Goal: Task Accomplishment & Management: Complete application form

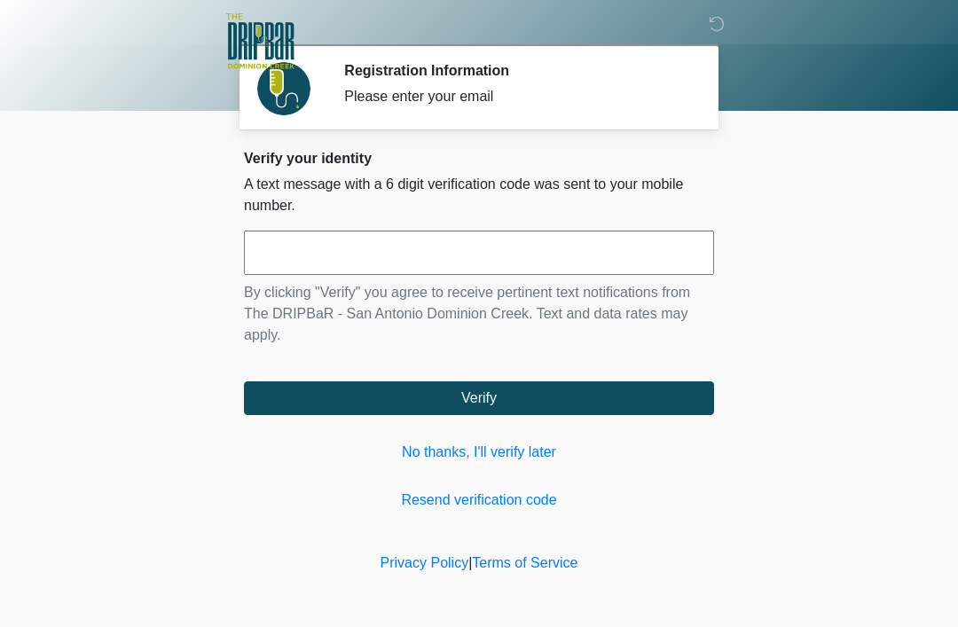
click at [326, 273] on input "text" at bounding box center [479, 253] width 470 height 44
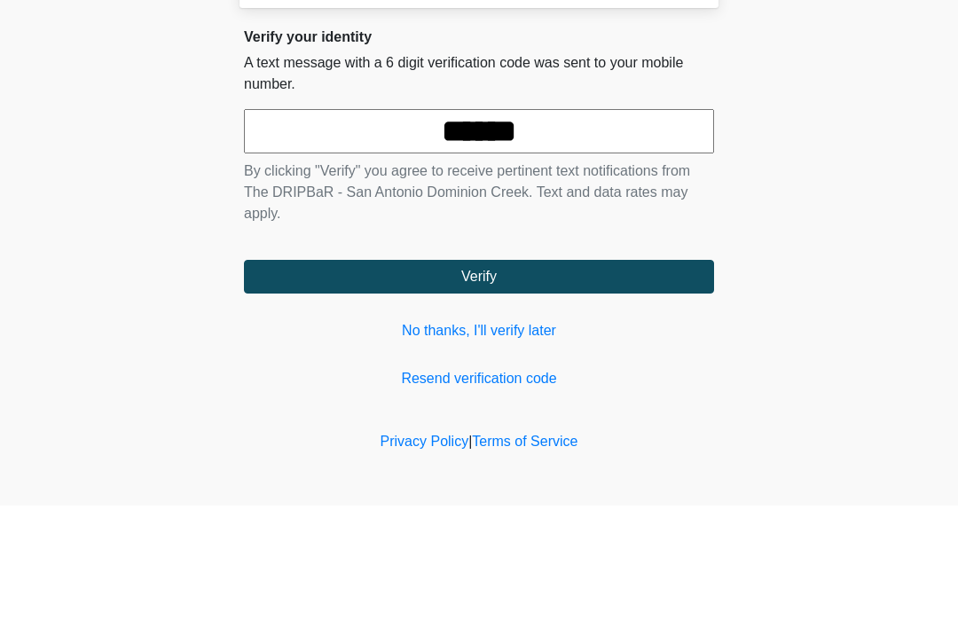
type input "******"
click at [479, 381] on button "Verify" at bounding box center [479, 398] width 470 height 34
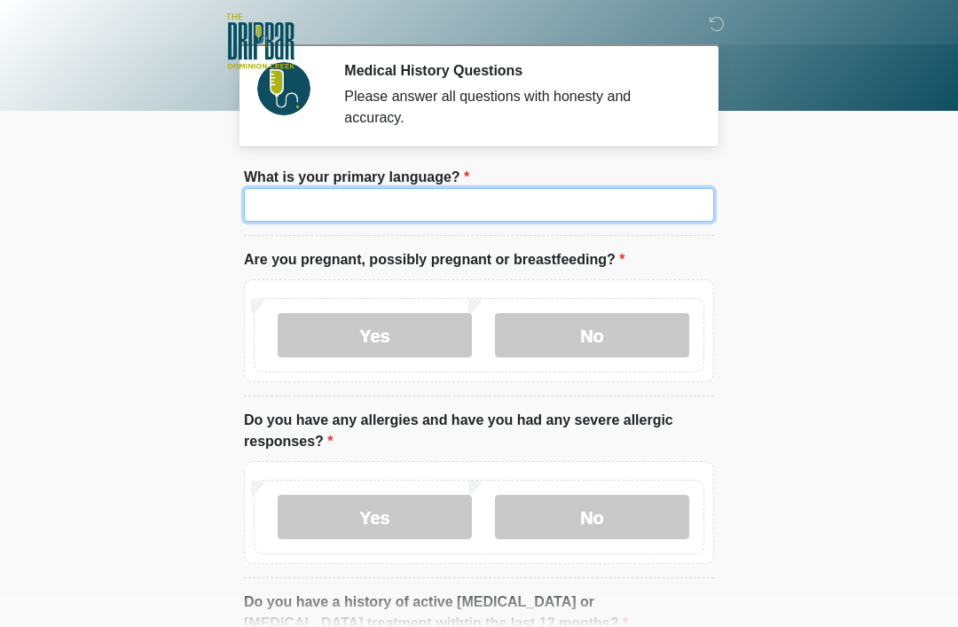
click at [514, 208] on input "What is your primary language?" at bounding box center [479, 205] width 470 height 34
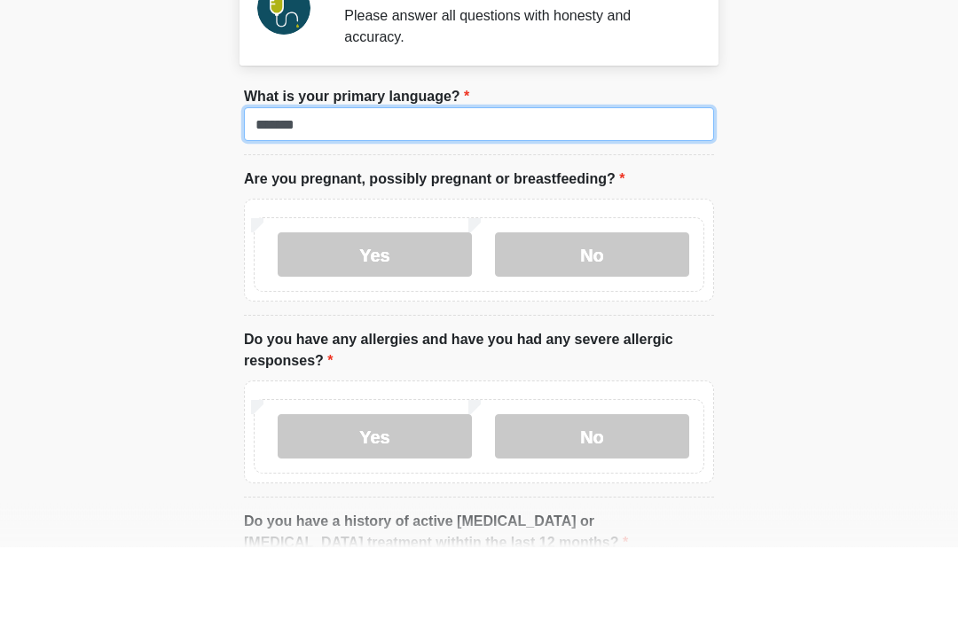
type input "*******"
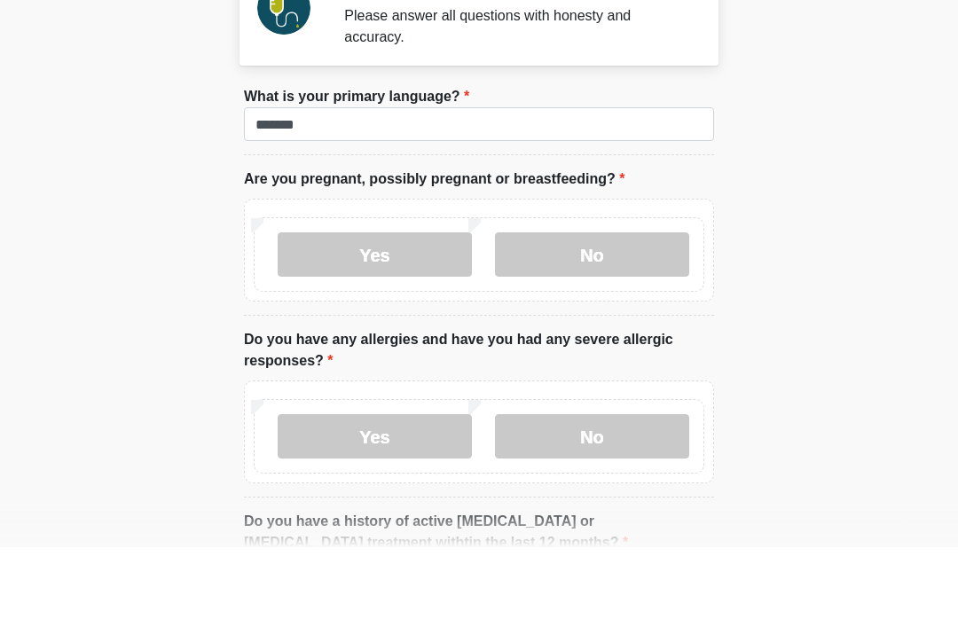
click at [585, 313] on label "No" at bounding box center [592, 335] width 194 height 44
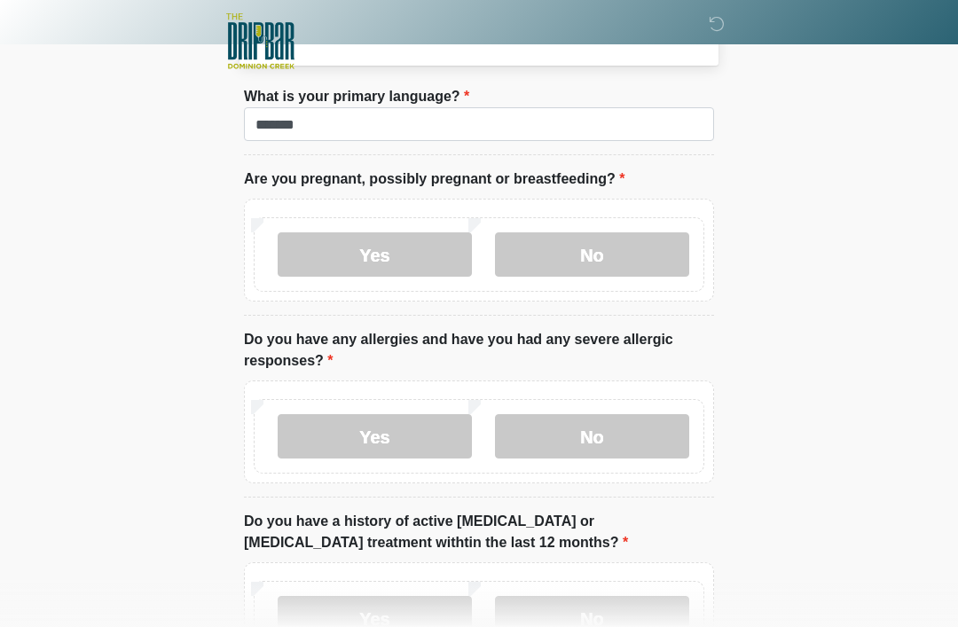
click at [582, 435] on label "No" at bounding box center [592, 436] width 194 height 44
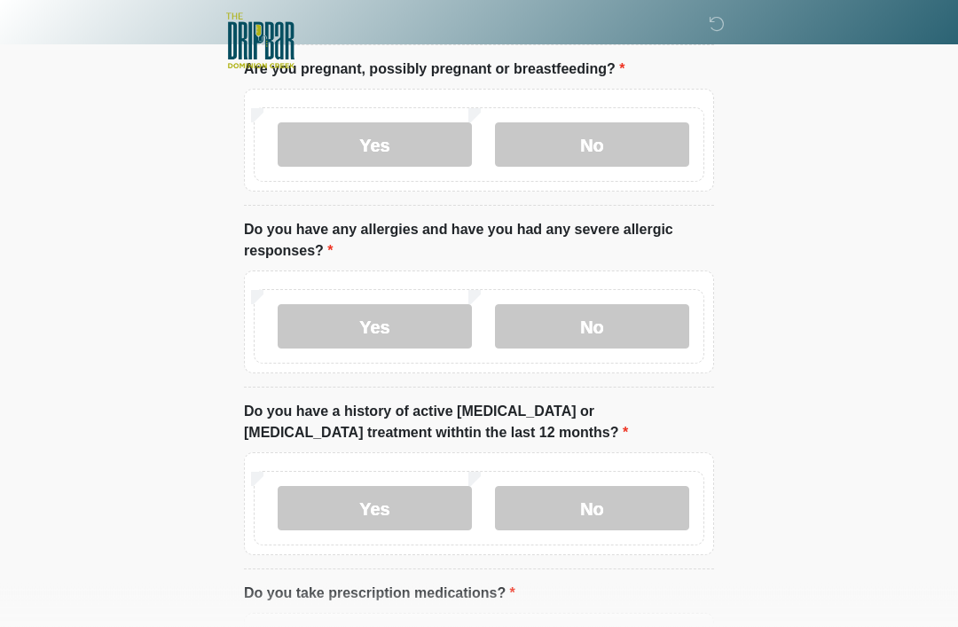
scroll to position [191, 0]
click at [648, 494] on label "No" at bounding box center [592, 508] width 194 height 44
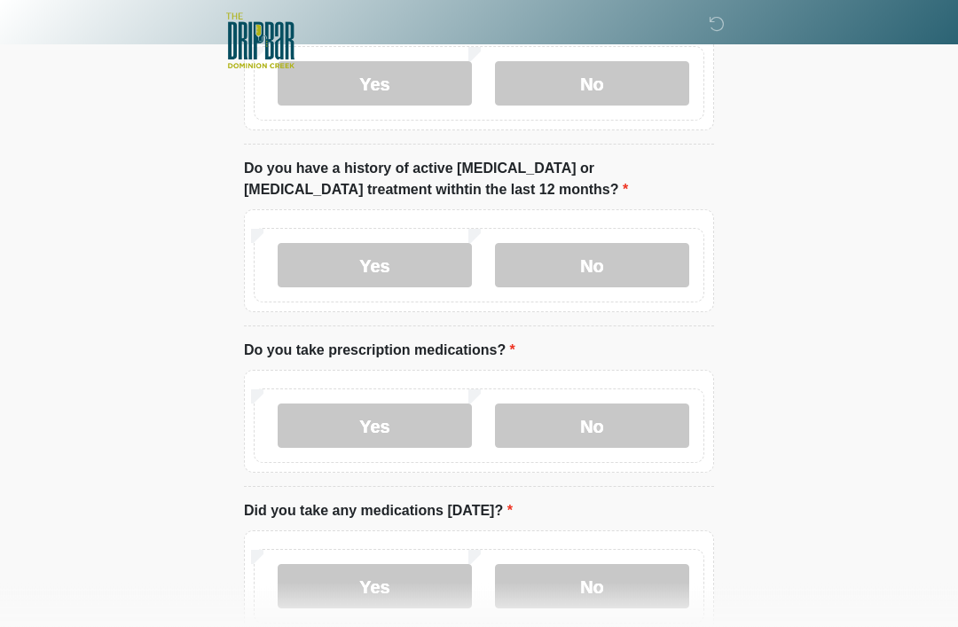
scroll to position [463, 0]
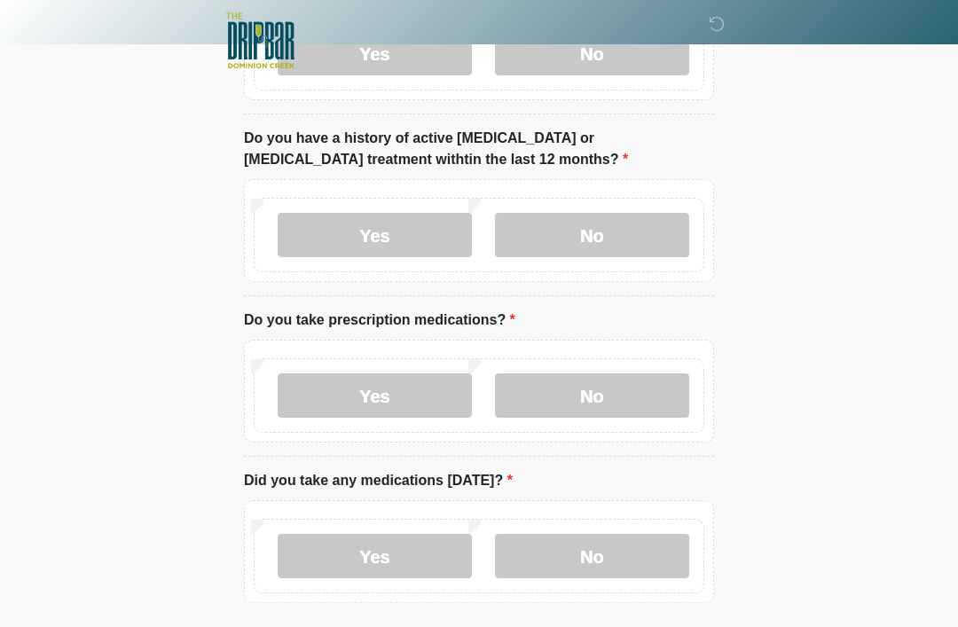
click at [646, 383] on label "No" at bounding box center [592, 396] width 194 height 44
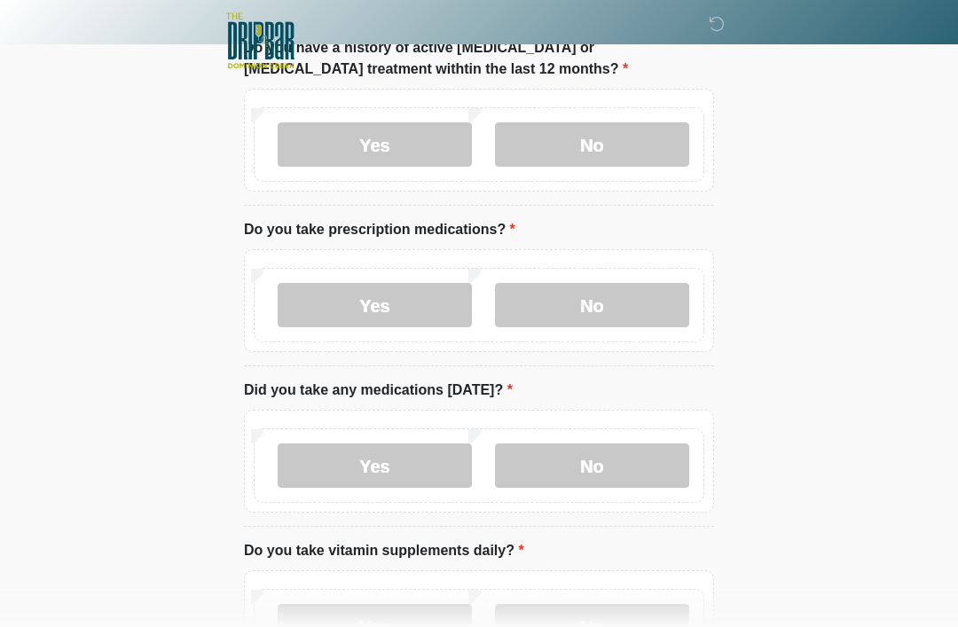
scroll to position [554, 0]
click at [652, 451] on label "No" at bounding box center [592, 466] width 194 height 44
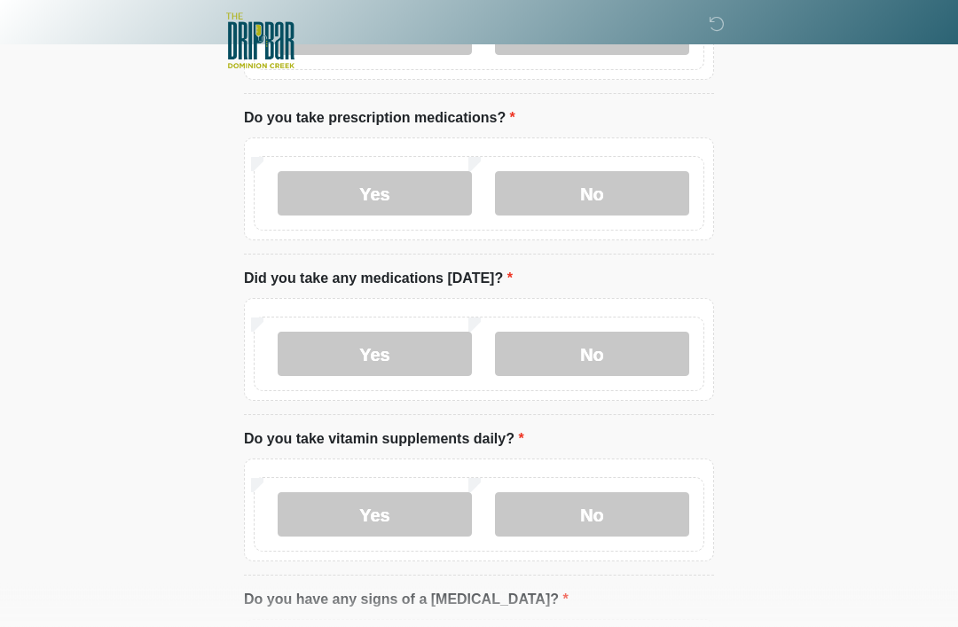
scroll to position [672, 0]
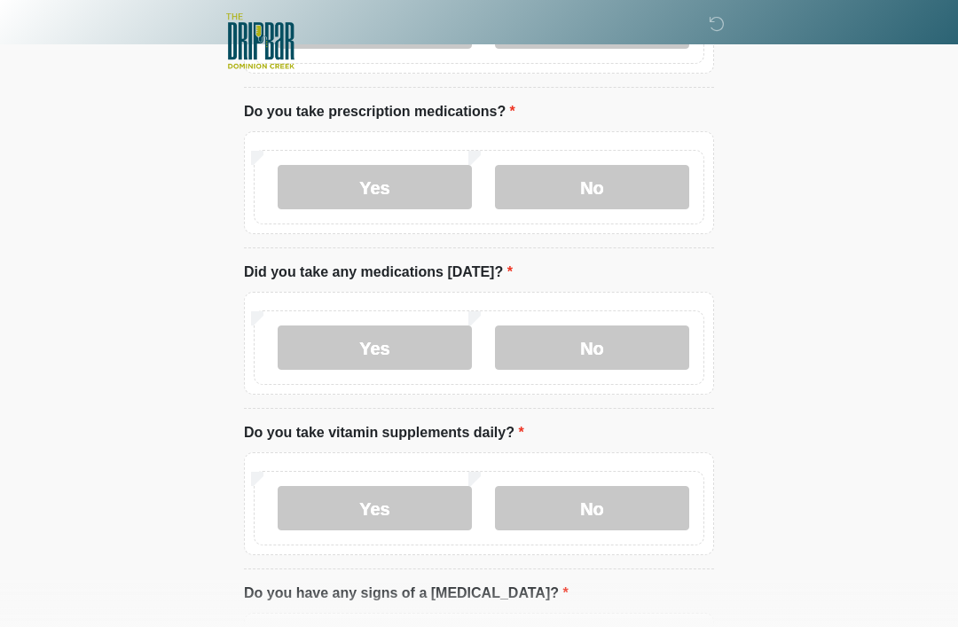
click at [677, 504] on label "No" at bounding box center [592, 508] width 194 height 44
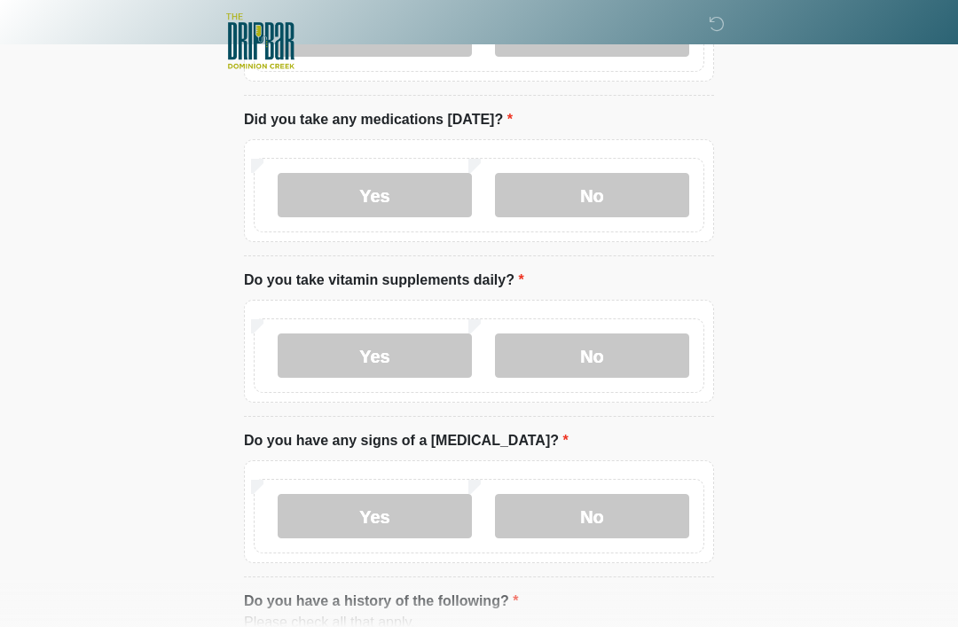
scroll to position [835, 0]
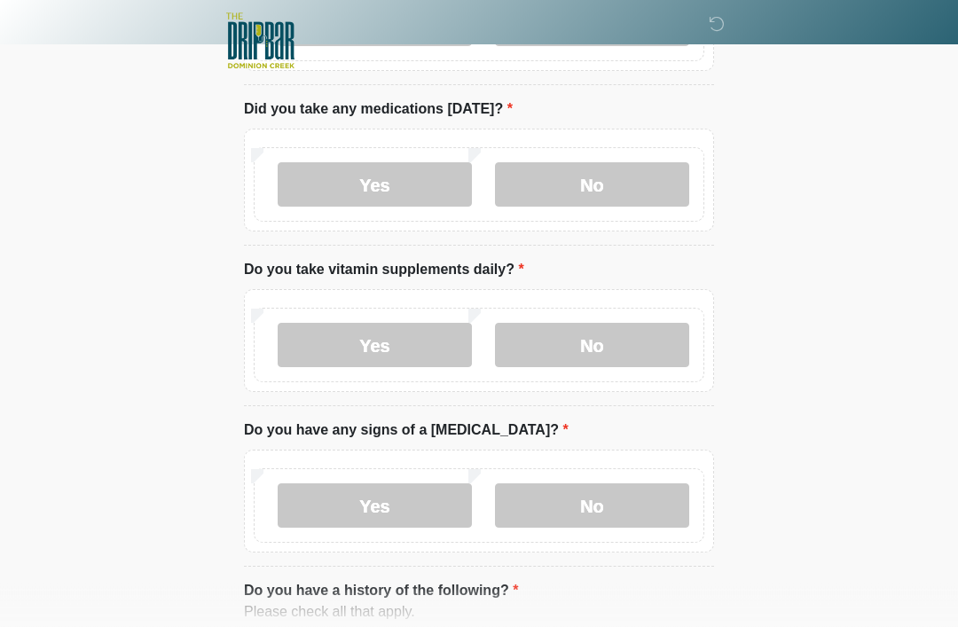
click at [642, 509] on label "No" at bounding box center [592, 506] width 194 height 44
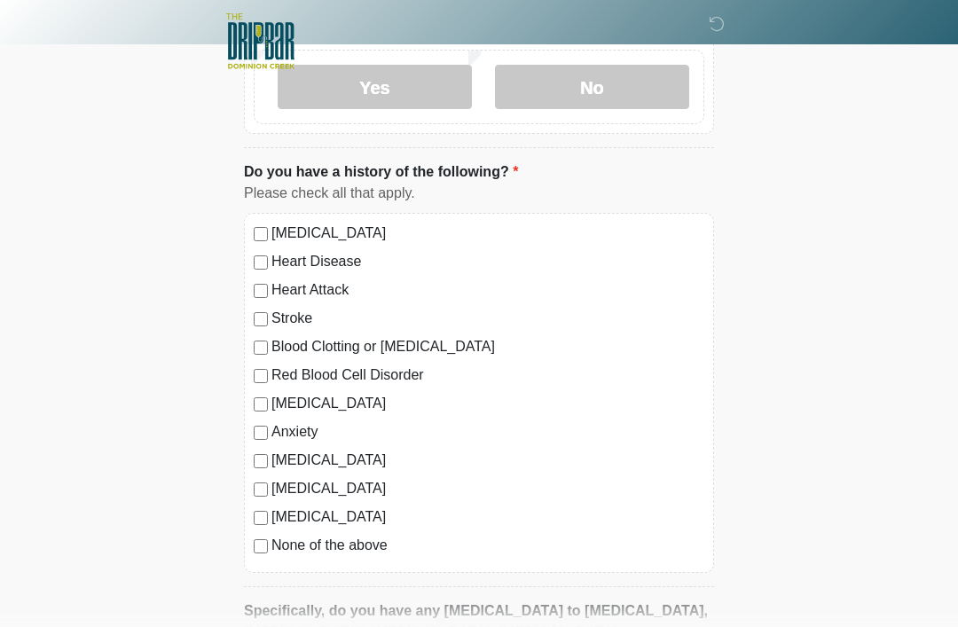
scroll to position [1270, 0]
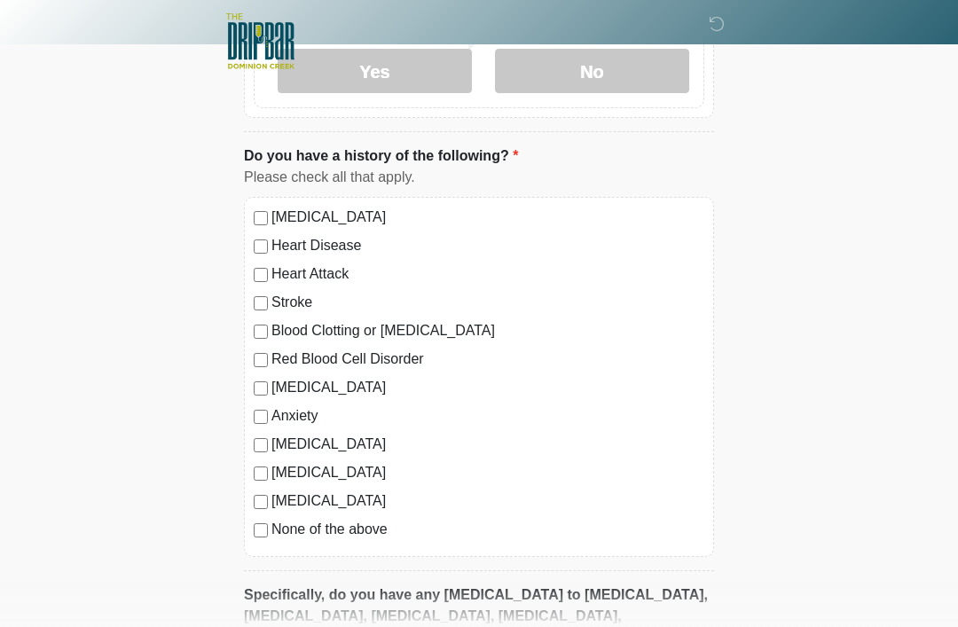
click at [250, 538] on div "[MEDICAL_DATA] Heart Disease Heart Attack Stroke Blood Clotting or [MEDICAL_DAT…" at bounding box center [479, 377] width 470 height 360
click at [248, 535] on div "[MEDICAL_DATA] Heart Disease Heart Attack Stroke Blood Clotting or [MEDICAL_DAT…" at bounding box center [479, 377] width 470 height 360
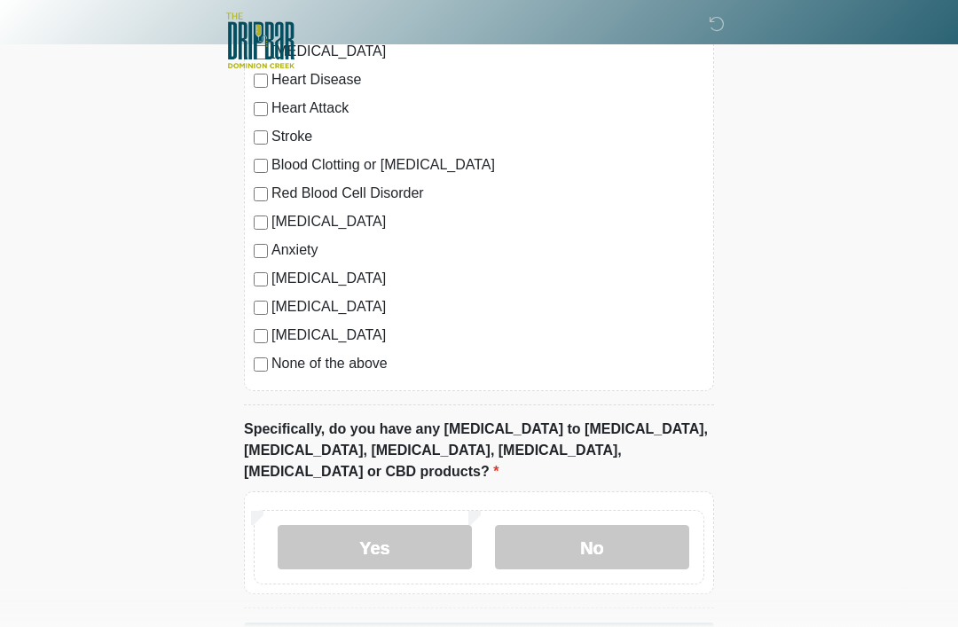
scroll to position [1479, 0]
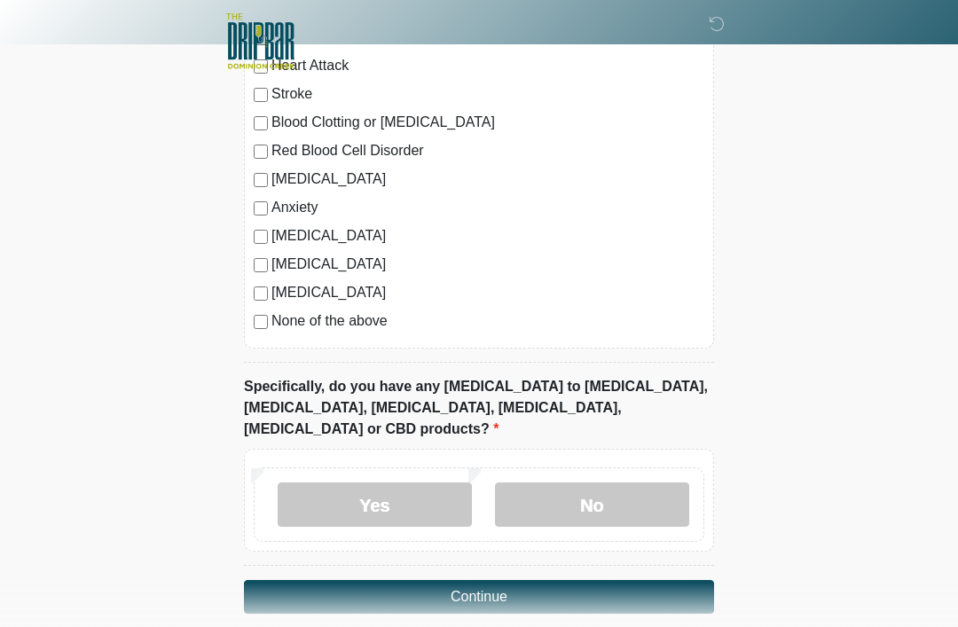
click at [601, 483] on label "No" at bounding box center [592, 505] width 194 height 44
click at [624, 580] on button "Continue" at bounding box center [479, 597] width 470 height 34
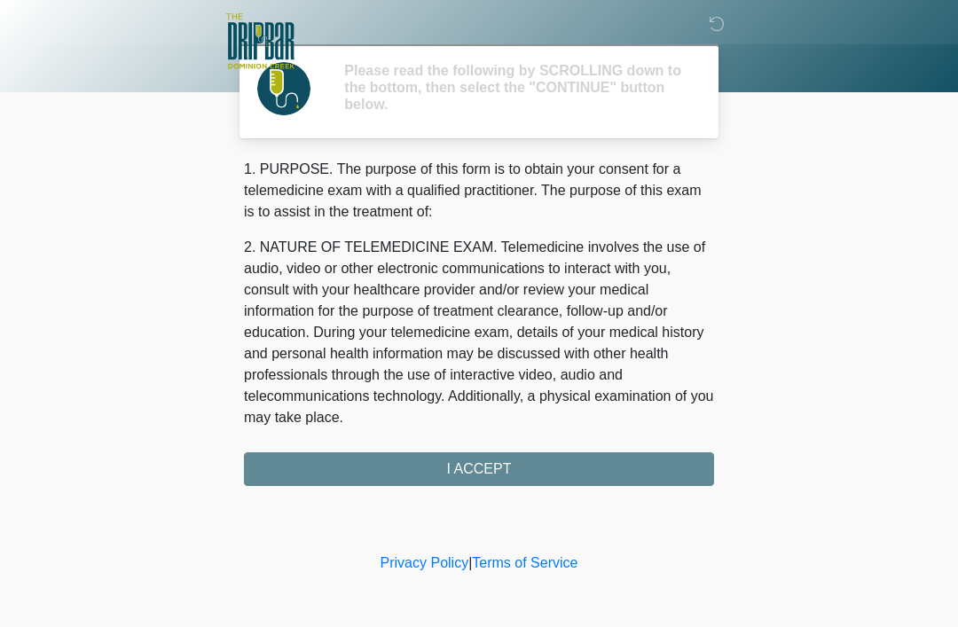
scroll to position [0, 0]
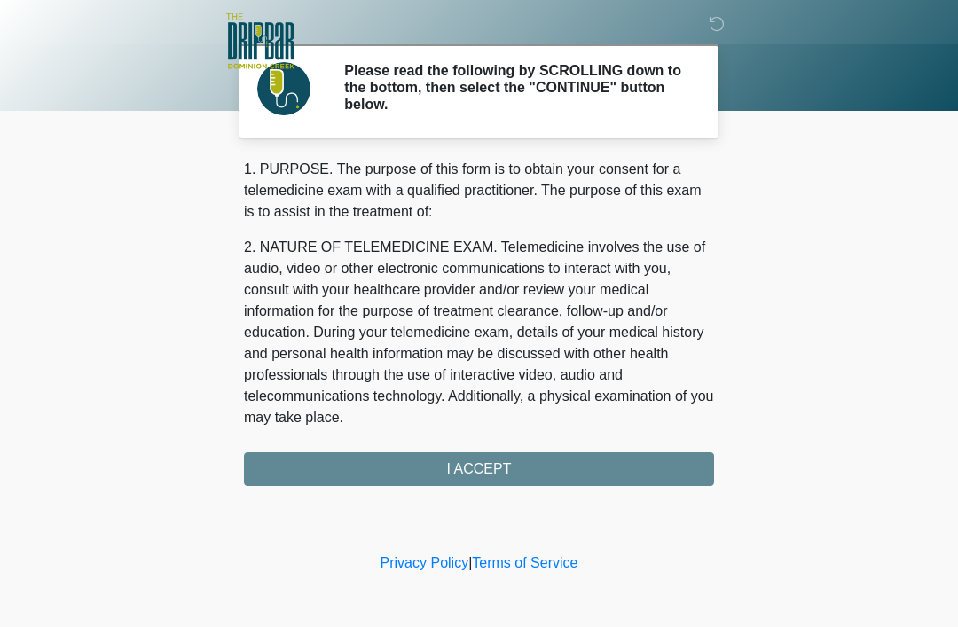
click at [569, 465] on div "1. PURPOSE. The purpose of this form is to obtain your consent for a telemedici…" at bounding box center [479, 322] width 470 height 327
click at [481, 473] on div "1. PURPOSE. The purpose of this form is to obtain your consent for a telemedici…" at bounding box center [479, 322] width 470 height 327
click at [515, 476] on div "1. PURPOSE. The purpose of this form is to obtain your consent for a telemedici…" at bounding box center [479, 322] width 470 height 327
click at [491, 478] on div "1. PURPOSE. The purpose of this form is to obtain your consent for a telemedici…" at bounding box center [479, 322] width 470 height 327
click at [483, 469] on div "1. PURPOSE. The purpose of this form is to obtain your consent for a telemedici…" at bounding box center [479, 322] width 470 height 327
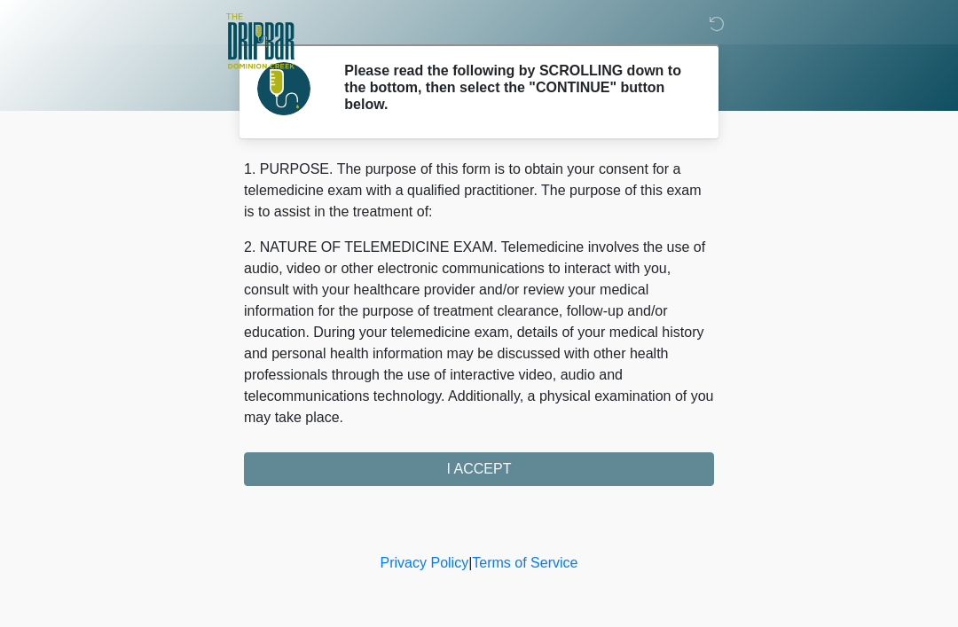
click at [454, 479] on div "1. PURPOSE. The purpose of this form is to obtain your consent for a telemedici…" at bounding box center [479, 322] width 470 height 327
click at [430, 483] on div "1. PURPOSE. The purpose of this form is to obtain your consent for a telemedici…" at bounding box center [479, 322] width 470 height 327
click at [457, 469] on div "1. PURPOSE. The purpose of this form is to obtain your consent for a telemedici…" at bounding box center [479, 322] width 470 height 327
click at [485, 464] on div "1. PURPOSE. The purpose of this form is to obtain your consent for a telemedici…" at bounding box center [479, 322] width 470 height 327
click at [486, 477] on div "1. PURPOSE. The purpose of this form is to obtain your consent for a telemedici…" at bounding box center [479, 322] width 470 height 327
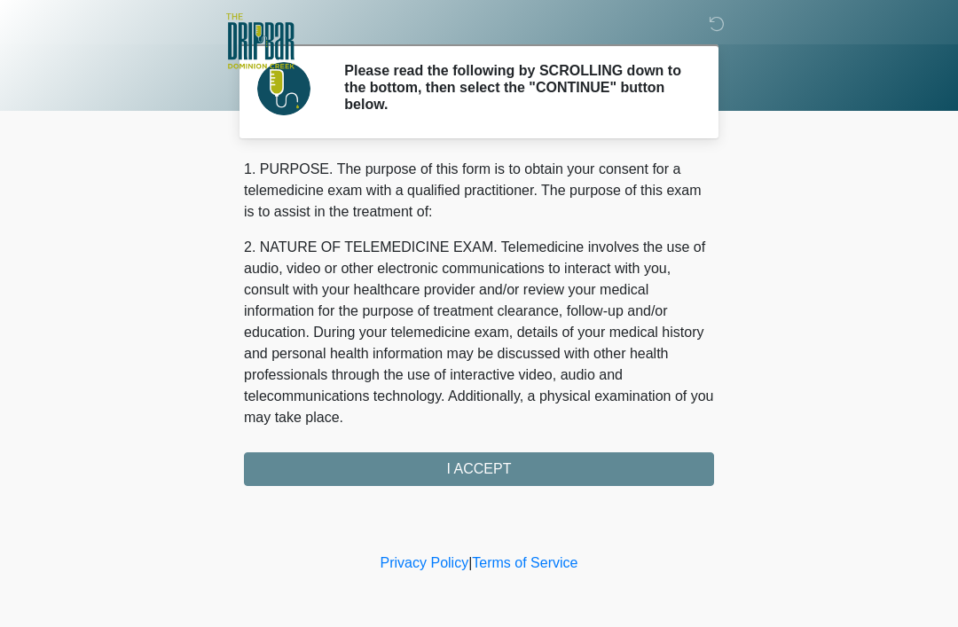
click at [452, 467] on div "1. PURPOSE. The purpose of this form is to obtain your consent for a telemedici…" at bounding box center [479, 322] width 470 height 327
click at [534, 452] on div "1. PURPOSE. The purpose of this form is to obtain your consent for a telemedici…" at bounding box center [479, 322] width 470 height 327
click at [521, 467] on div "1. PURPOSE. The purpose of this form is to obtain your consent for a telemedici…" at bounding box center [479, 322] width 470 height 327
click at [492, 461] on div "1. PURPOSE. The purpose of this form is to obtain your consent for a telemedici…" at bounding box center [479, 322] width 470 height 327
click at [499, 462] on div "1. PURPOSE. The purpose of this form is to obtain your consent for a telemedici…" at bounding box center [479, 322] width 470 height 327
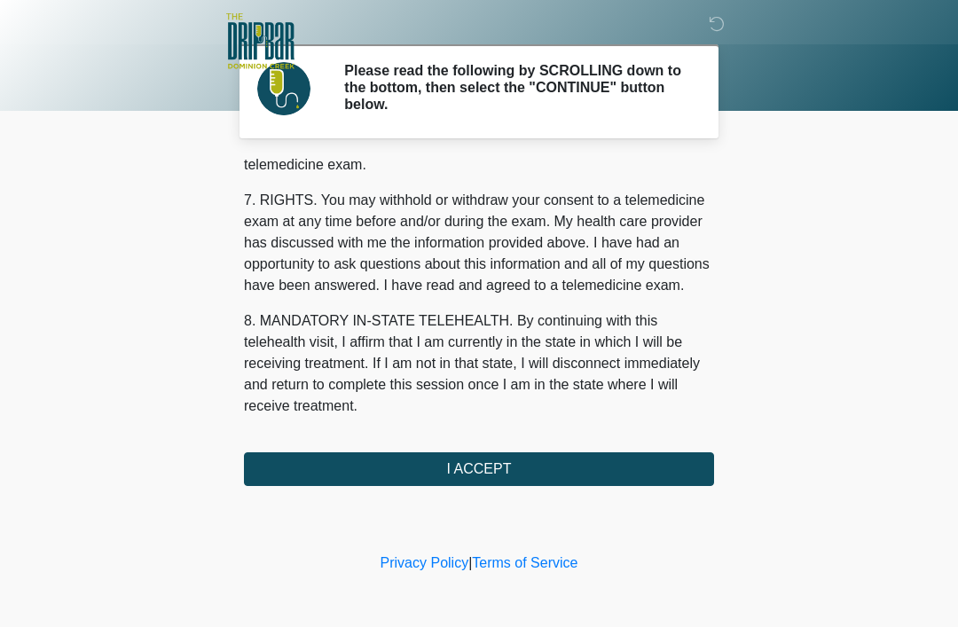
scroll to position [778, 0]
click at [460, 471] on button "I ACCEPT" at bounding box center [479, 469] width 470 height 34
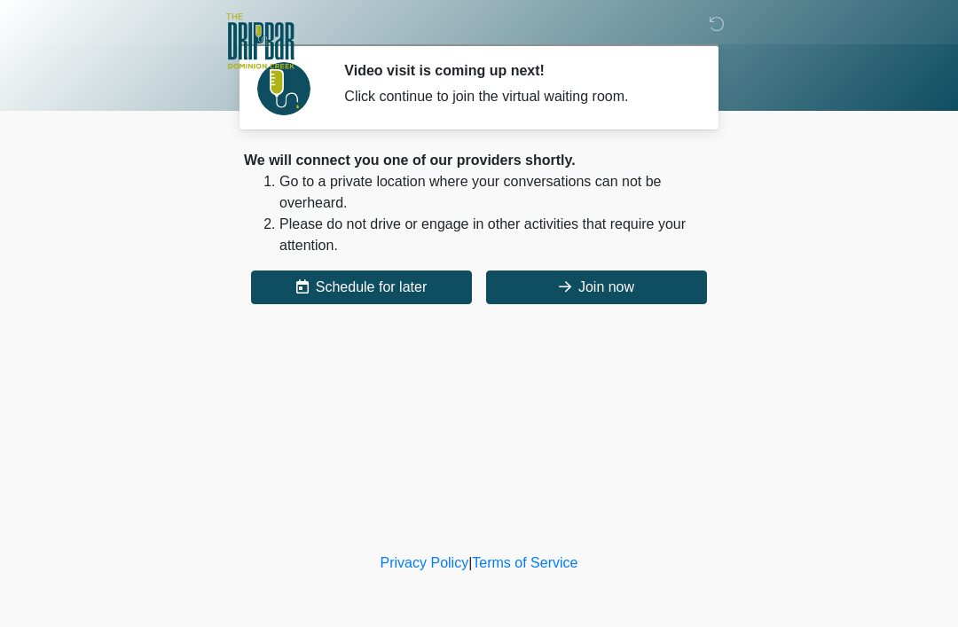
click at [602, 284] on button "Join now" at bounding box center [596, 288] width 221 height 34
